Goal: Task Accomplishment & Management: Use online tool/utility

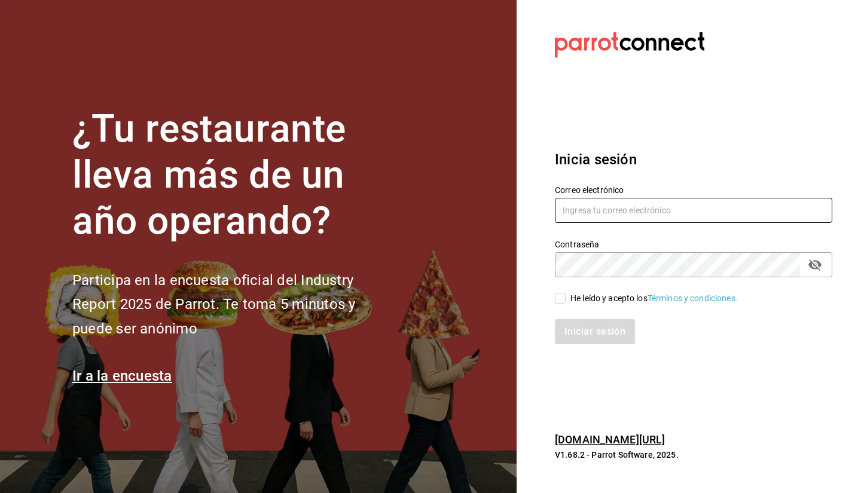
type input "[PERSON_NAME][EMAIL_ADDRESS][DOMAIN_NAME]"
drag, startPoint x: 576, startPoint y: 299, endPoint x: 579, endPoint y: 308, distance: 9.3
click at [576, 299] on div "He leído y acepto los Términos y condiciones." at bounding box center [653, 298] width 167 height 13
click at [565, 299] on input "He leído y acepto los Términos y condiciones." at bounding box center [560, 298] width 11 height 11
checkbox input "true"
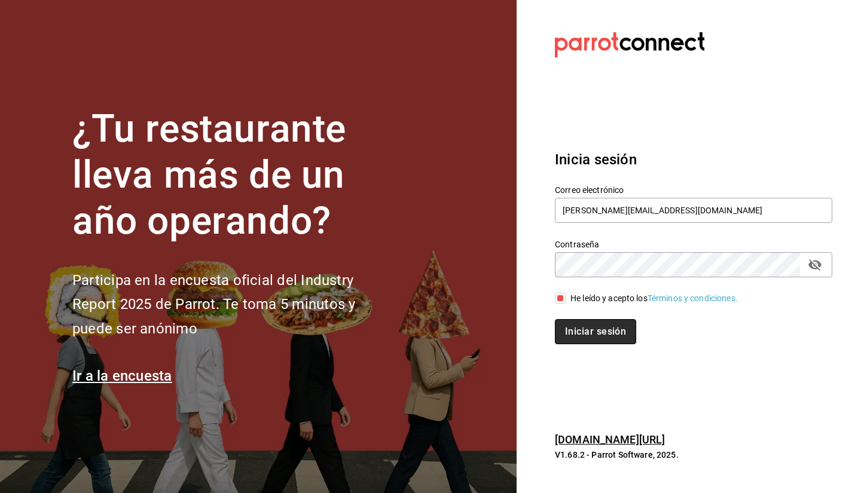
click at [580, 329] on button "Iniciar sesión" at bounding box center [595, 331] width 81 height 25
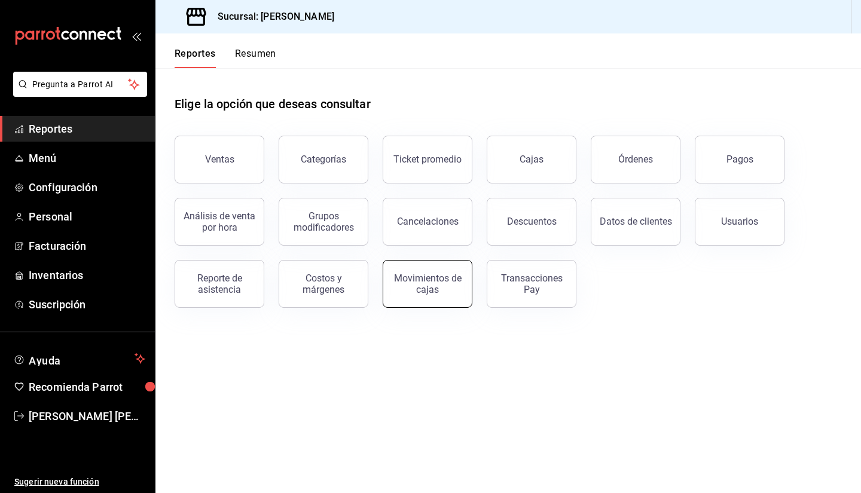
click at [462, 276] on button "Movimientos de cajas" at bounding box center [427, 284] width 90 height 48
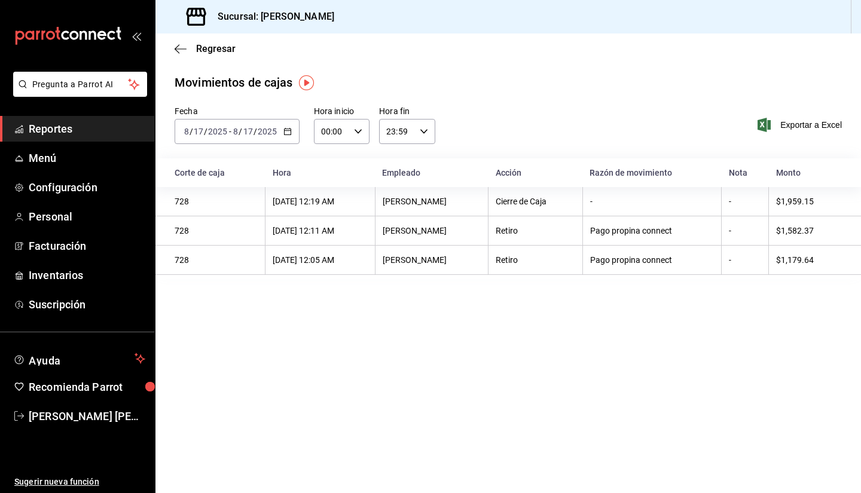
click at [286, 129] on \(Stroke\) "button" at bounding box center [287, 131] width 7 height 7
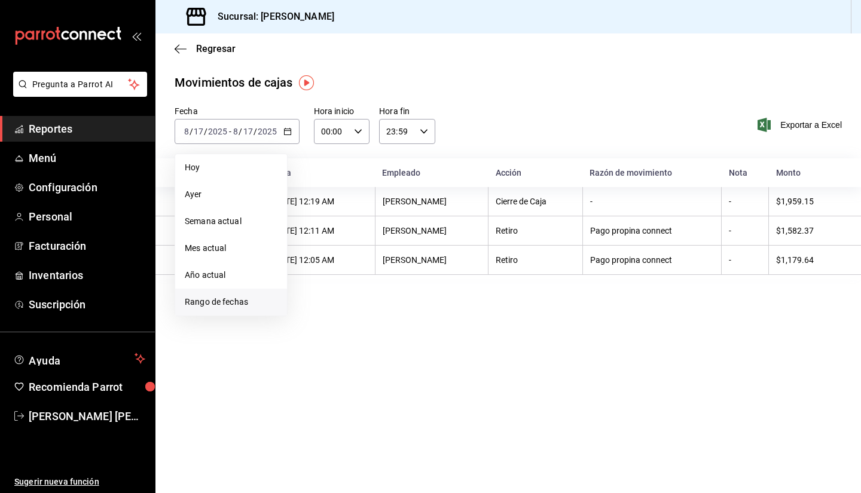
click at [249, 299] on span "Rango de fechas" at bounding box center [231, 302] width 93 height 13
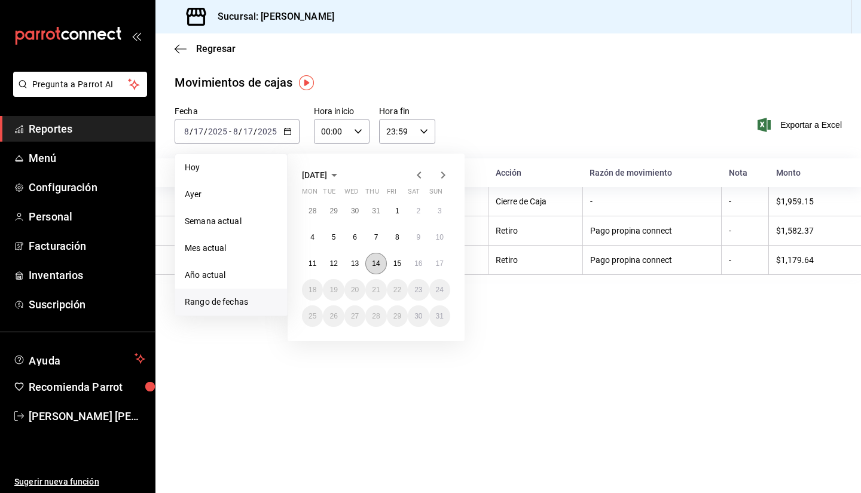
click at [368, 258] on button "14" at bounding box center [375, 264] width 21 height 22
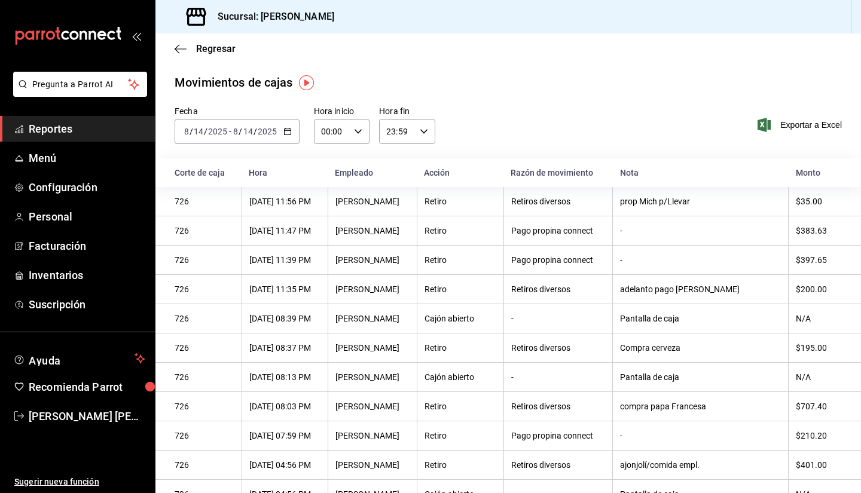
click at [286, 132] on icon "button" at bounding box center [287, 131] width 8 height 8
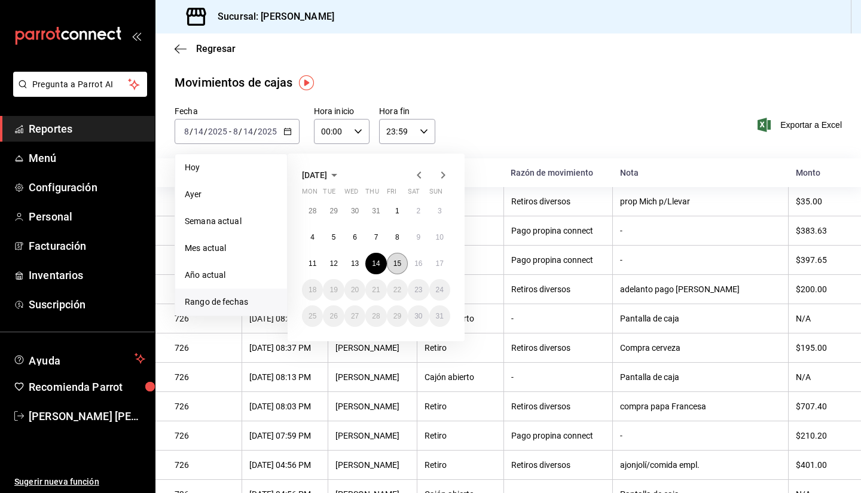
click at [394, 258] on button "15" at bounding box center [397, 264] width 21 height 22
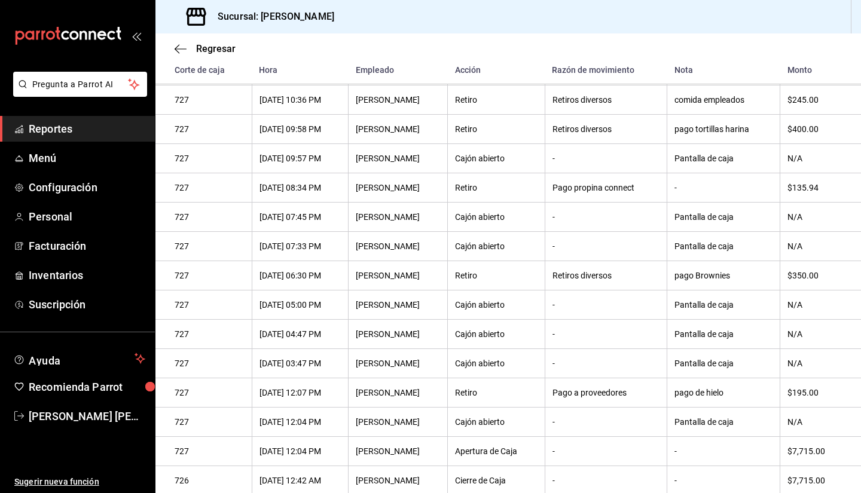
scroll to position [259, 0]
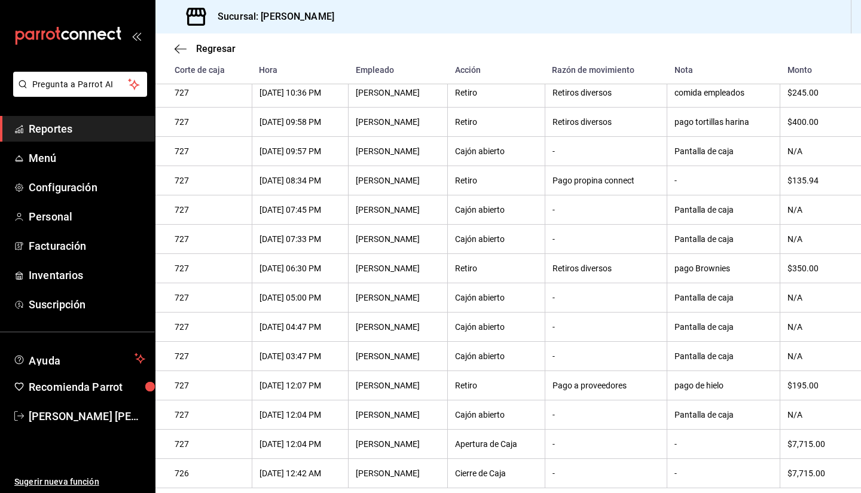
click at [688, 313] on th "Pantalla de caja" at bounding box center [723, 327] width 113 height 29
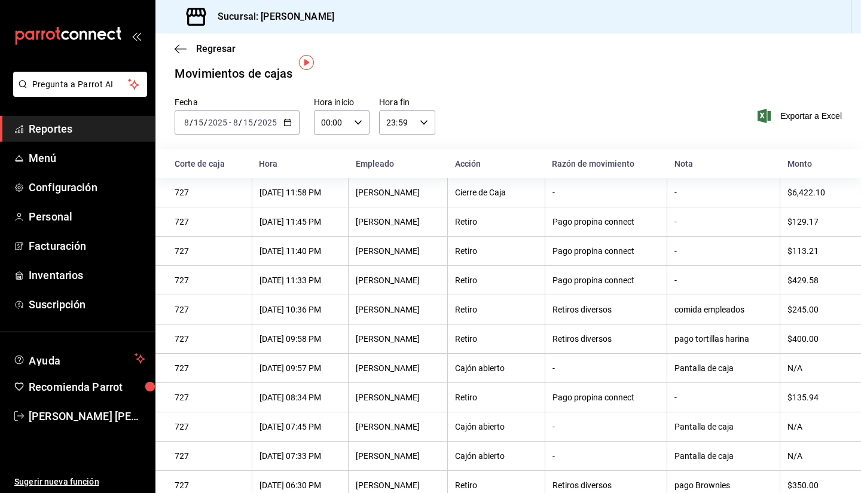
scroll to position [0, 0]
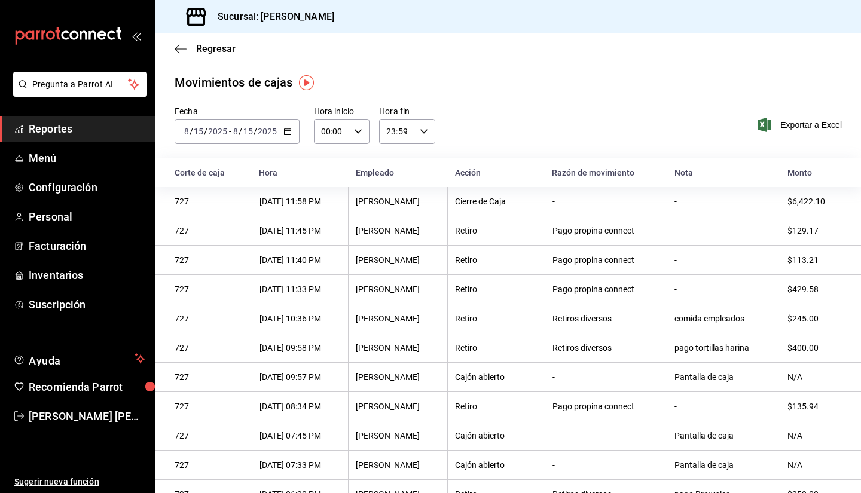
click at [284, 131] on \(Stroke\) "button" at bounding box center [287, 131] width 7 height 7
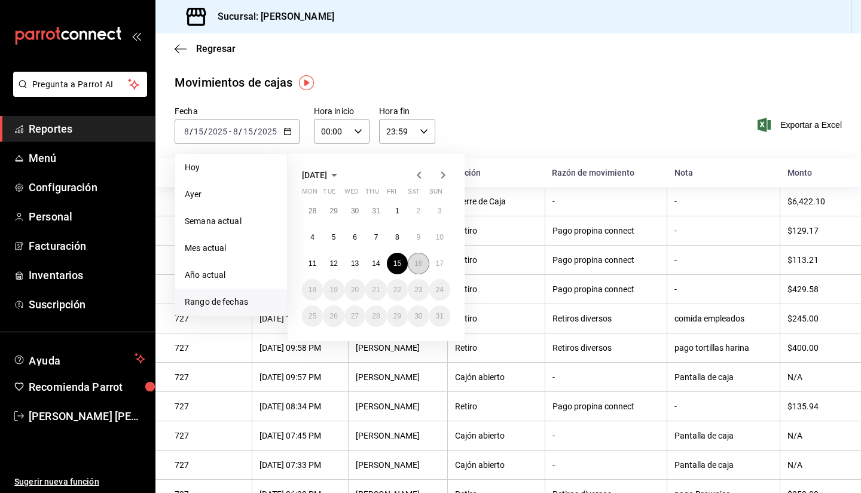
click at [419, 267] on abbr "16" at bounding box center [418, 263] width 8 height 8
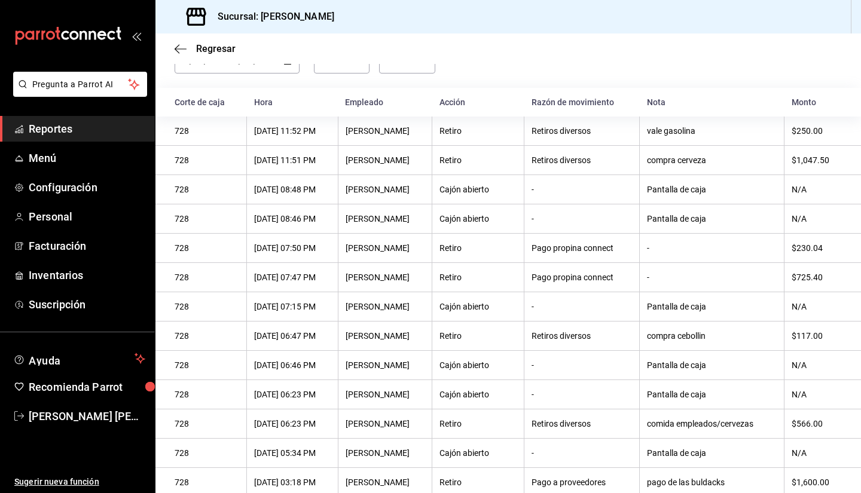
scroll to position [50, 0]
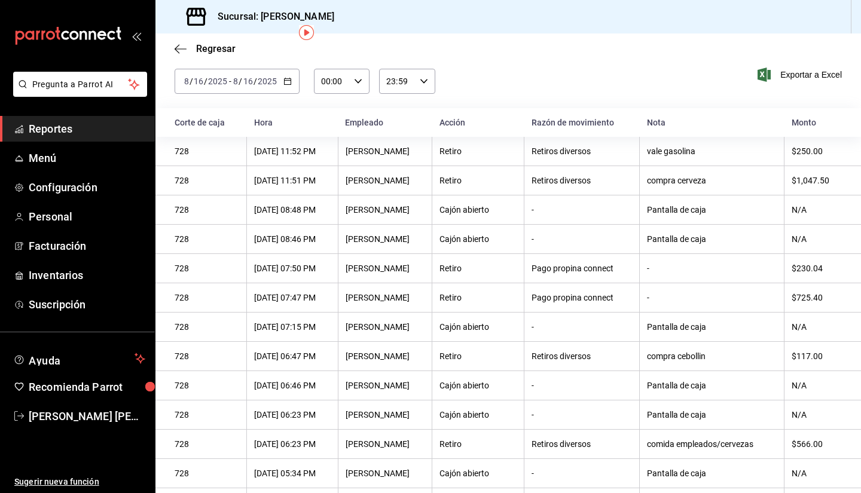
click at [288, 76] on div "2025-08-16 8 / 16 / 2025 - 2025-08-16 8 / 16 / 2025" at bounding box center [237, 81] width 125 height 25
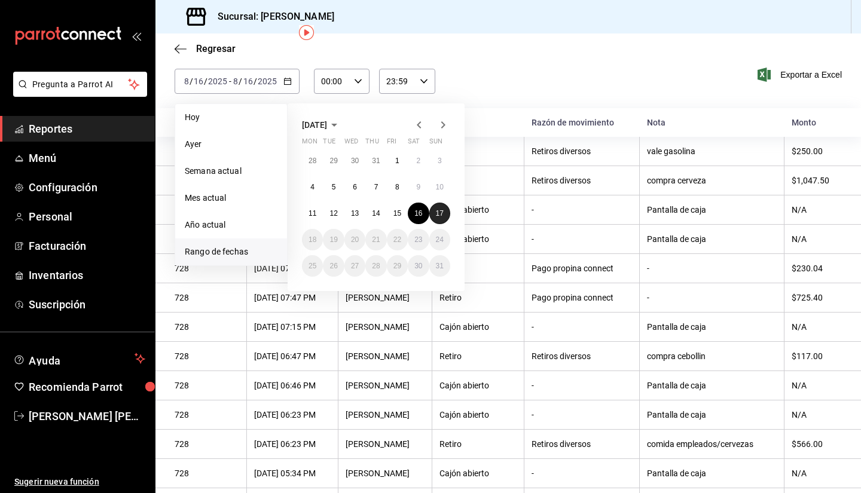
click at [441, 214] on abbr "17" at bounding box center [440, 213] width 8 height 8
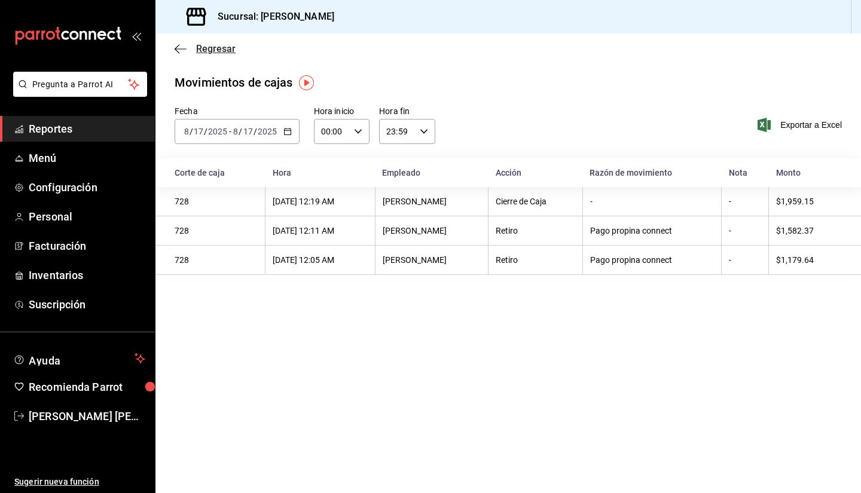
click at [178, 47] on icon "button" at bounding box center [181, 49] width 12 height 11
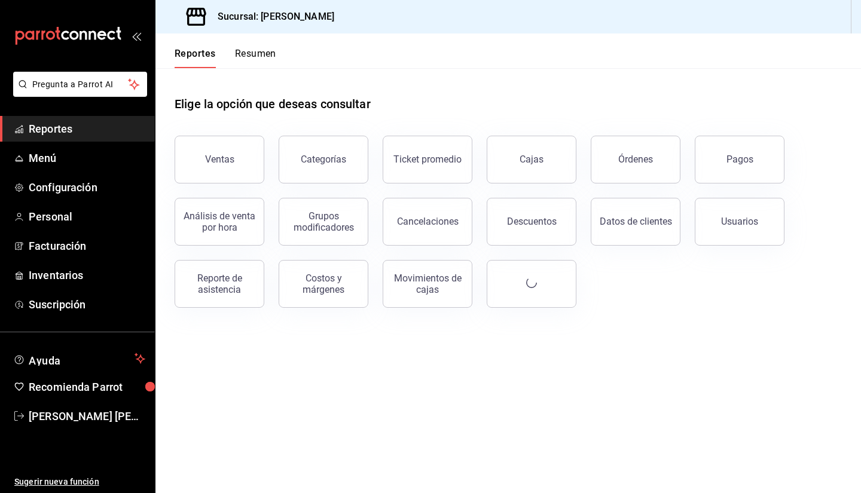
click at [261, 53] on button "Resumen" at bounding box center [255, 58] width 41 height 20
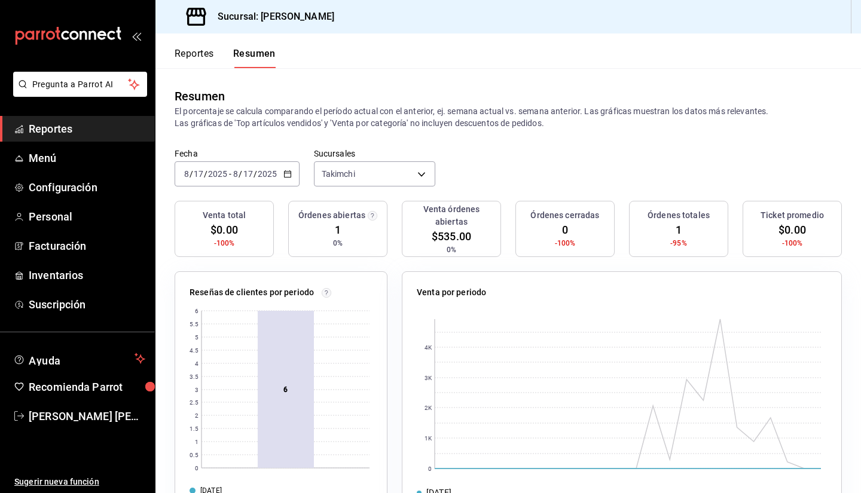
click at [190, 49] on button "Reportes" at bounding box center [194, 58] width 39 height 20
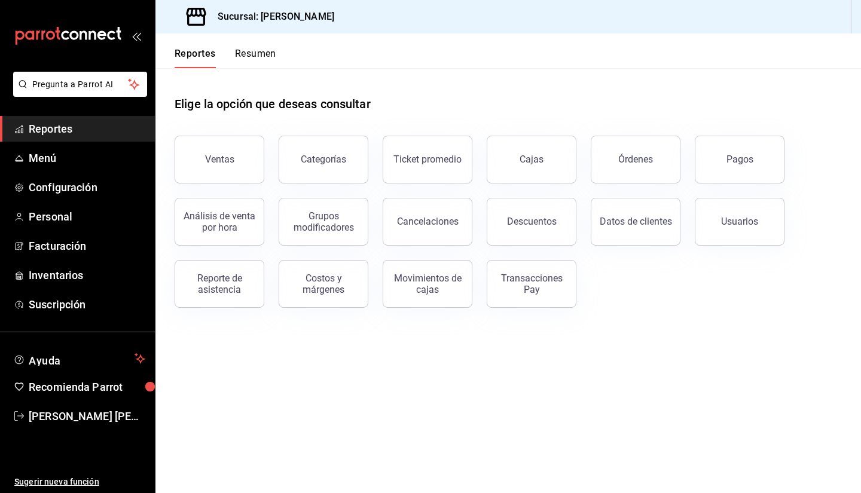
click at [608, 169] on button "Órdenes" at bounding box center [635, 160] width 90 height 48
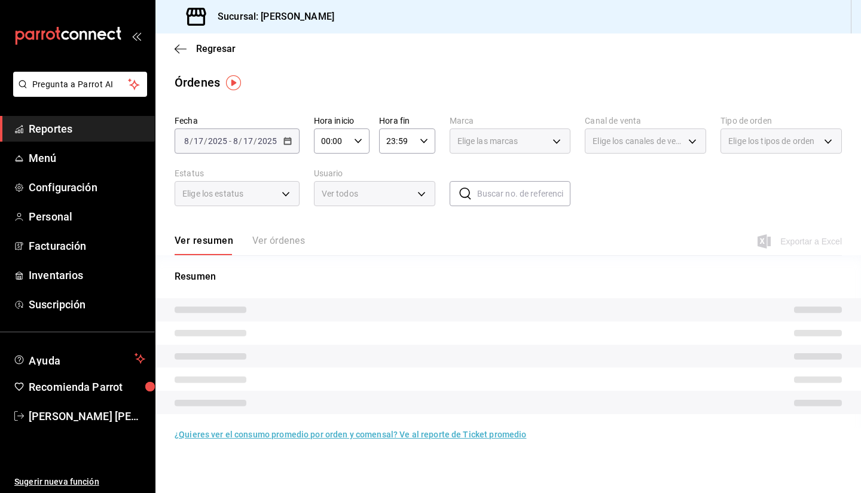
click at [278, 240] on div "Ver resumen Ver órdenes" at bounding box center [240, 245] width 130 height 20
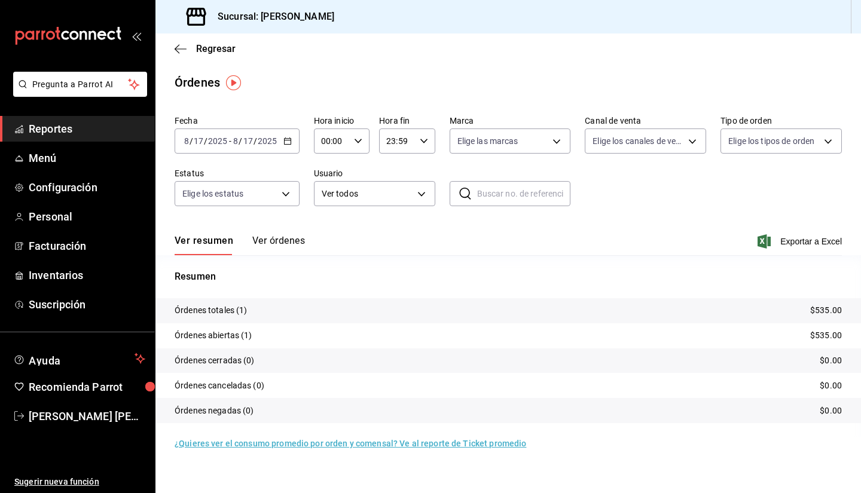
click at [278, 240] on button "Ver órdenes" at bounding box center [278, 245] width 53 height 20
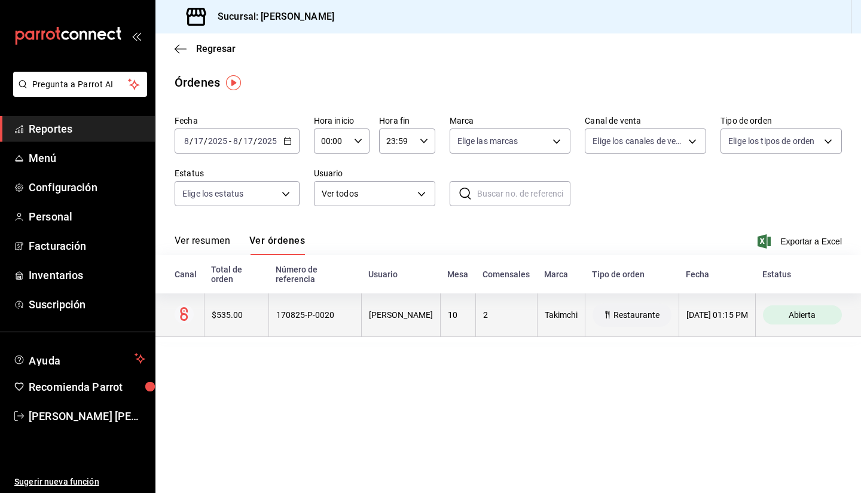
click at [361, 320] on th "Michelle Delgado" at bounding box center [400, 315] width 79 height 44
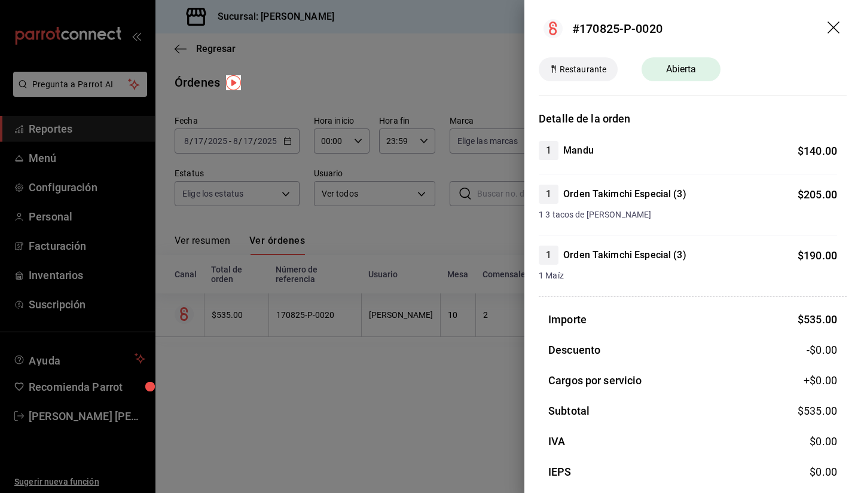
click at [827, 26] on icon "drag" at bounding box center [834, 29] width 14 height 14
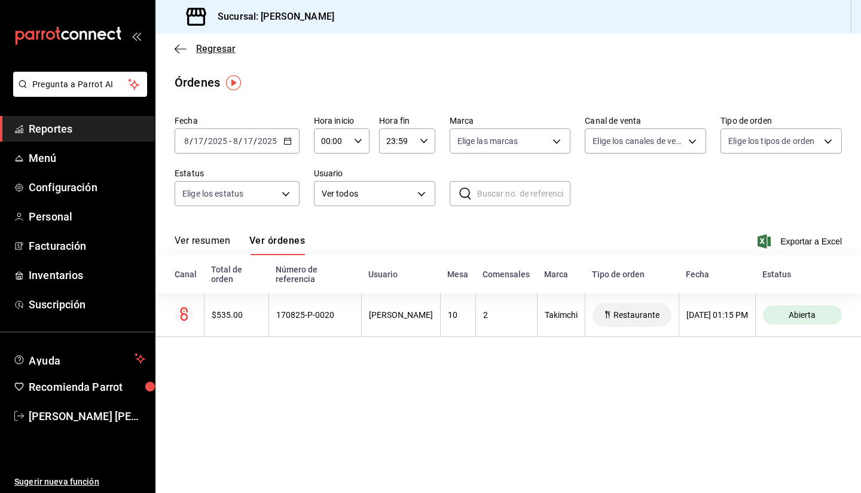
click at [181, 50] on icon "button" at bounding box center [181, 49] width 12 height 11
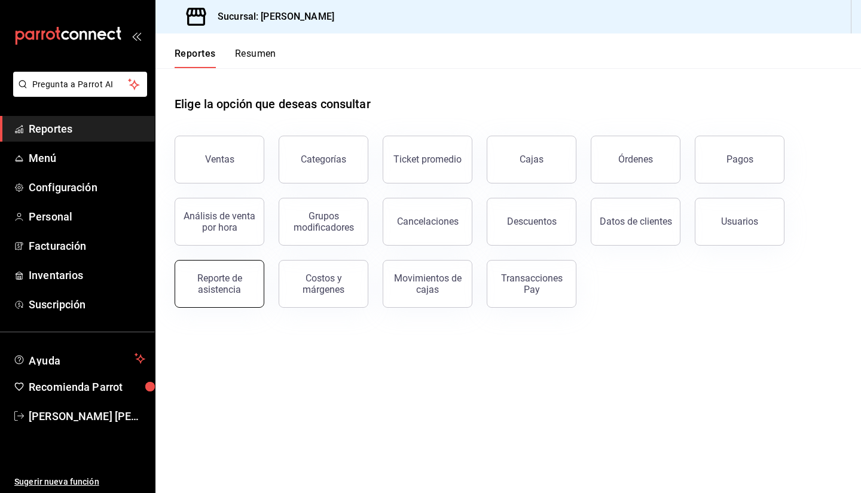
click at [212, 280] on div "Reporte de asistencia" at bounding box center [219, 284] width 74 height 23
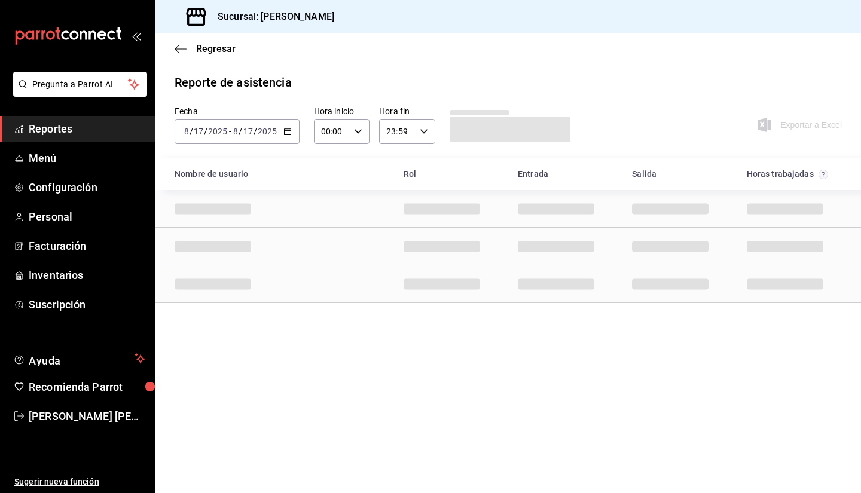
click at [284, 133] on icon "button" at bounding box center [287, 131] width 8 height 8
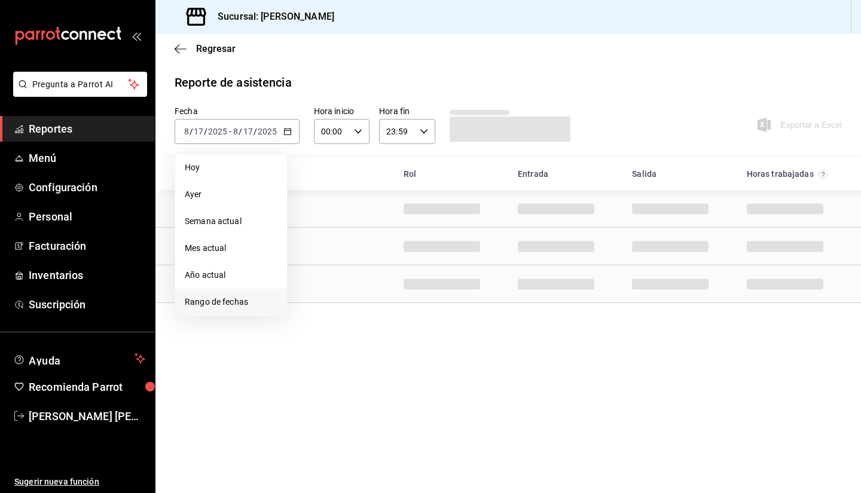
click at [263, 306] on span "Rango de fechas" at bounding box center [231, 302] width 93 height 13
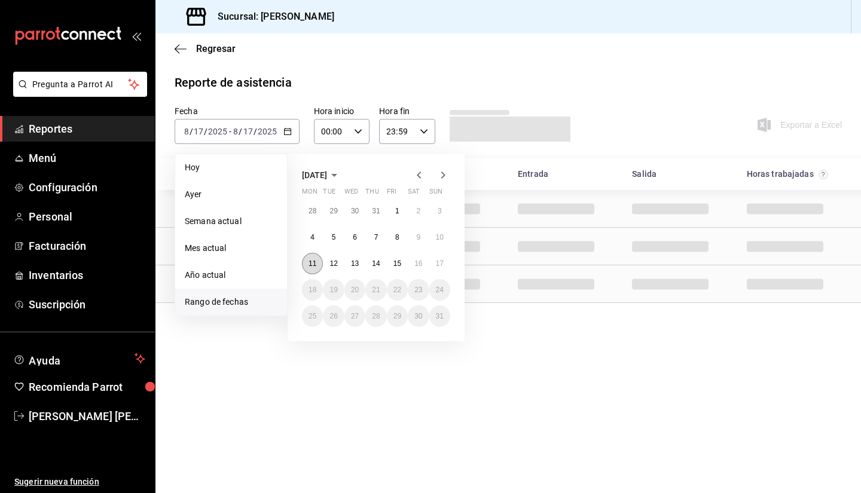
click at [305, 260] on button "11" at bounding box center [312, 264] width 21 height 22
click at [437, 264] on abbr "17" at bounding box center [440, 263] width 8 height 8
click at [307, 268] on button "11" at bounding box center [312, 264] width 21 height 22
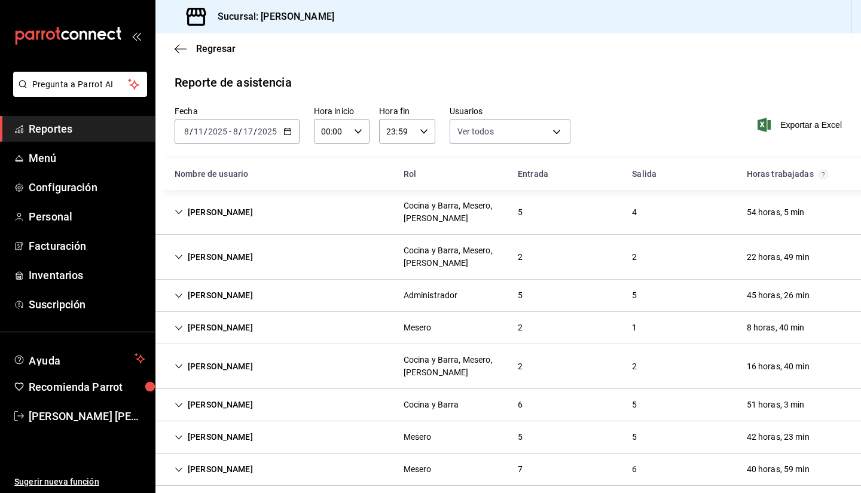
click at [298, 131] on div "2025-08-11 8 / 11 / 2025 - 2025-08-17 8 / 17 / 2025" at bounding box center [237, 131] width 125 height 25
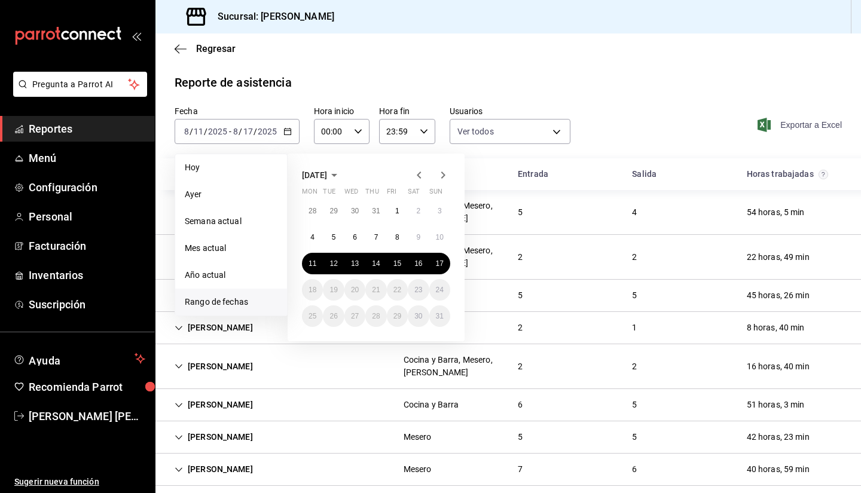
click at [793, 121] on span "Exportar a Excel" at bounding box center [801, 125] width 82 height 14
